Goal: Transaction & Acquisition: Purchase product/service

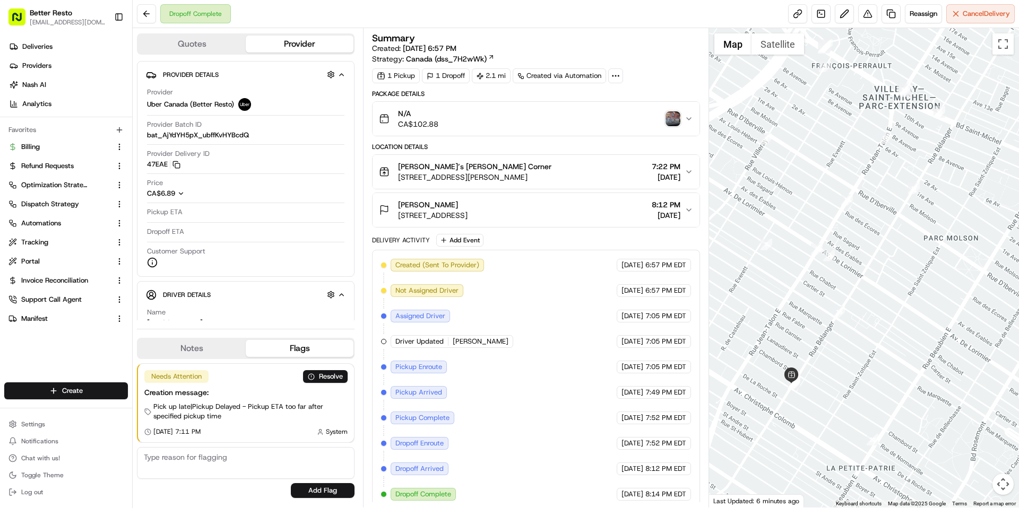
scroll to position [256, 0]
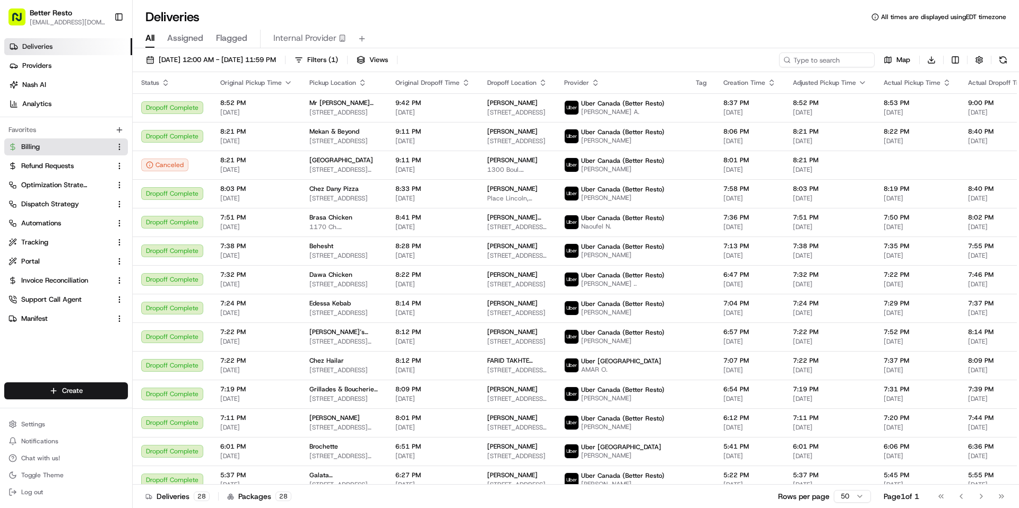
click at [48, 143] on link "Billing" at bounding box center [59, 147] width 102 height 10
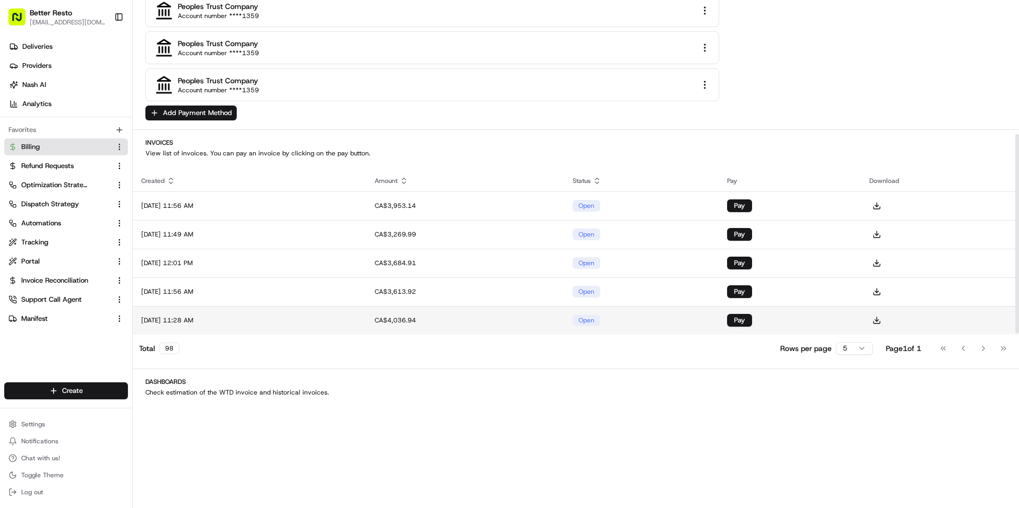
scroll to position [342, 0]
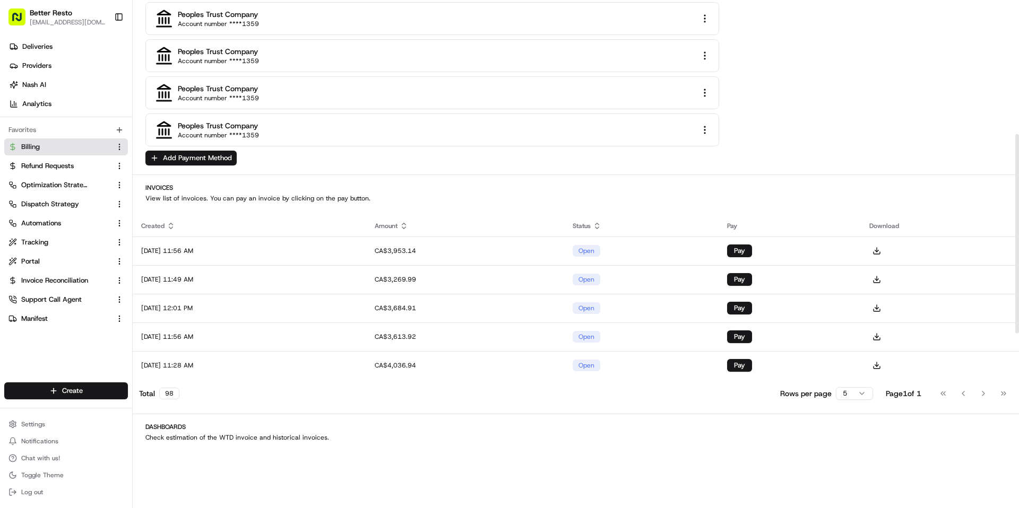
click at [861, 393] on html "Better Resto mas@betterresto.com Toggle Sidebar Deliveries Providers Nash AI An…" at bounding box center [509, 254] width 1019 height 508
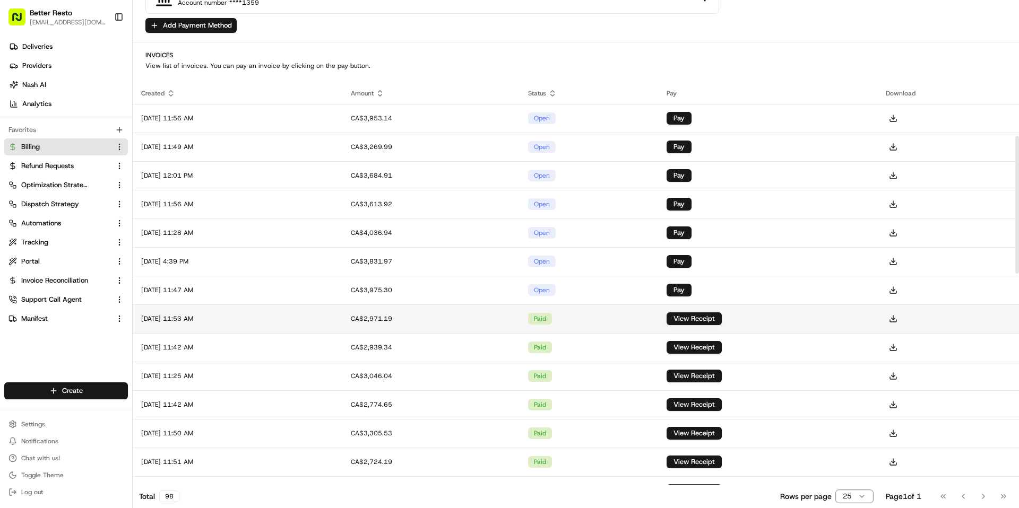
scroll to position [467, 0]
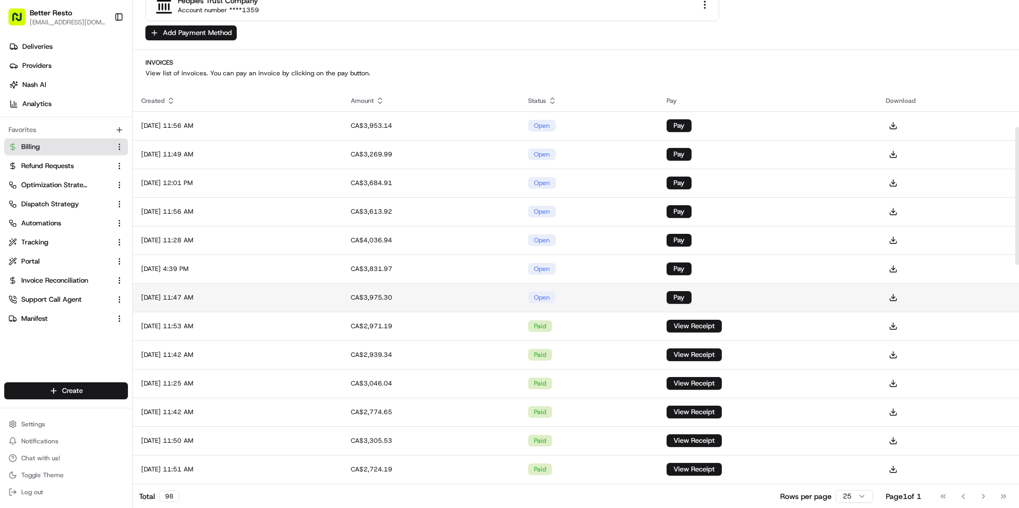
click at [658, 299] on td "open" at bounding box center [588, 297] width 138 height 29
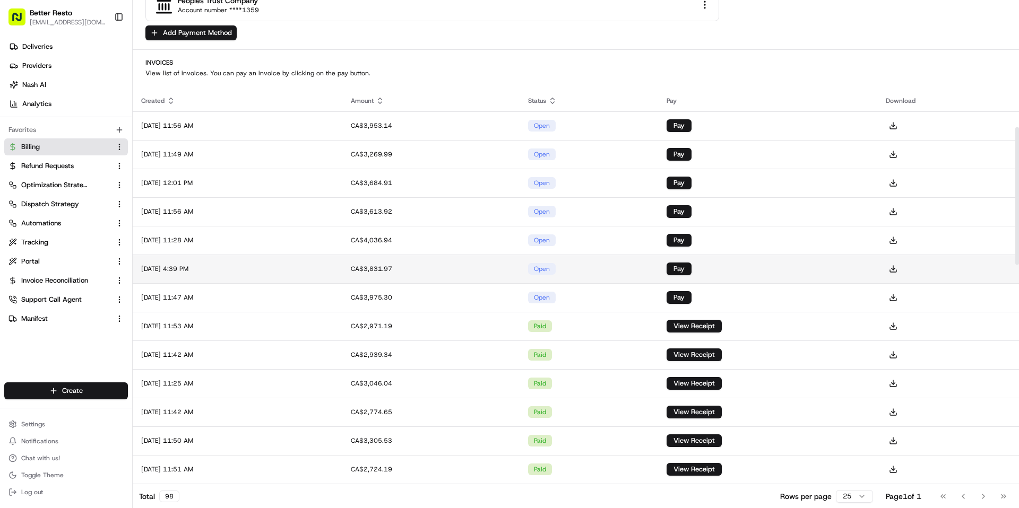
click at [691, 268] on button "Pay" at bounding box center [678, 269] width 25 height 13
